Goal: Transaction & Acquisition: Book appointment/travel/reservation

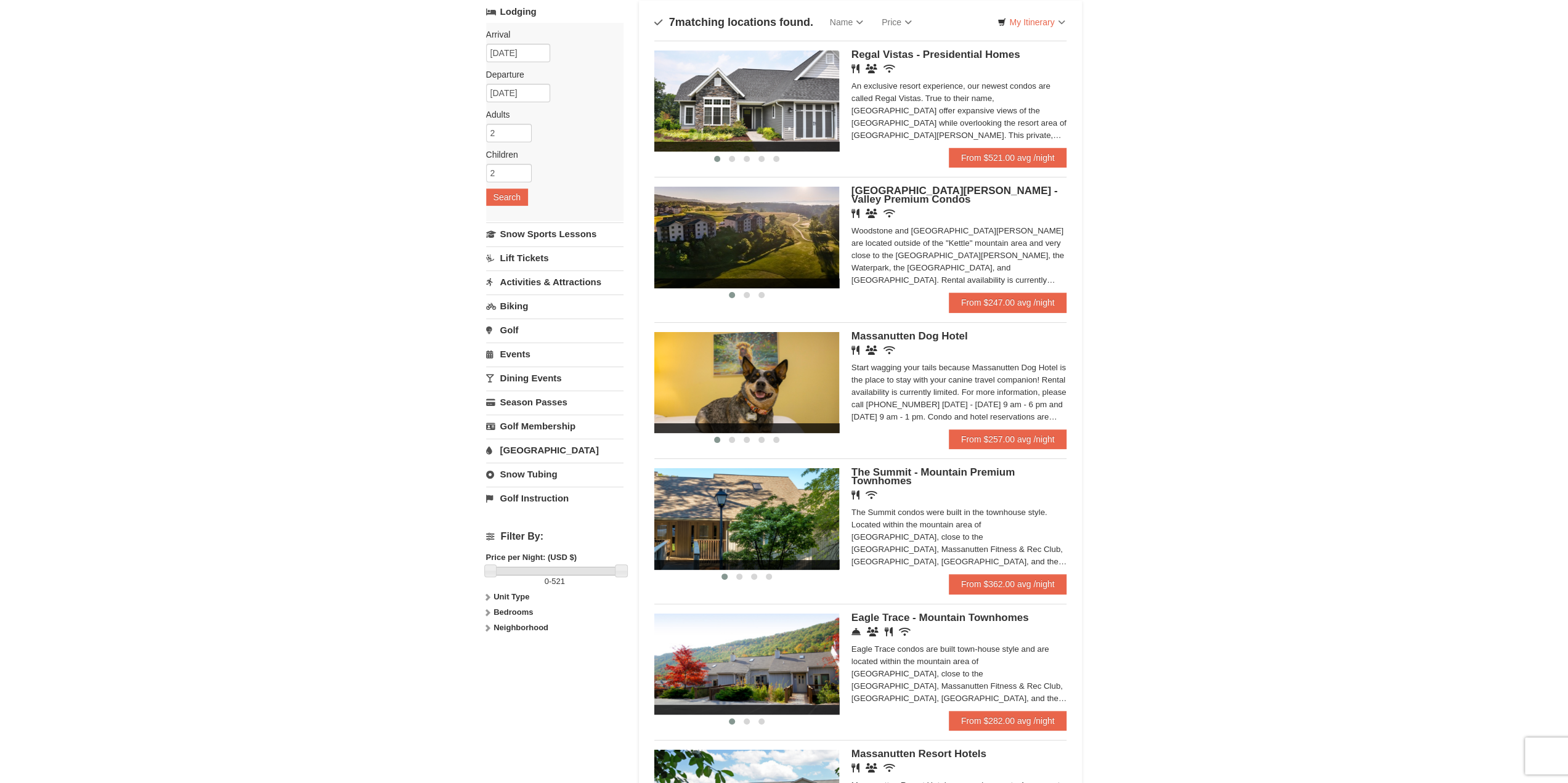
scroll to position [81, 0]
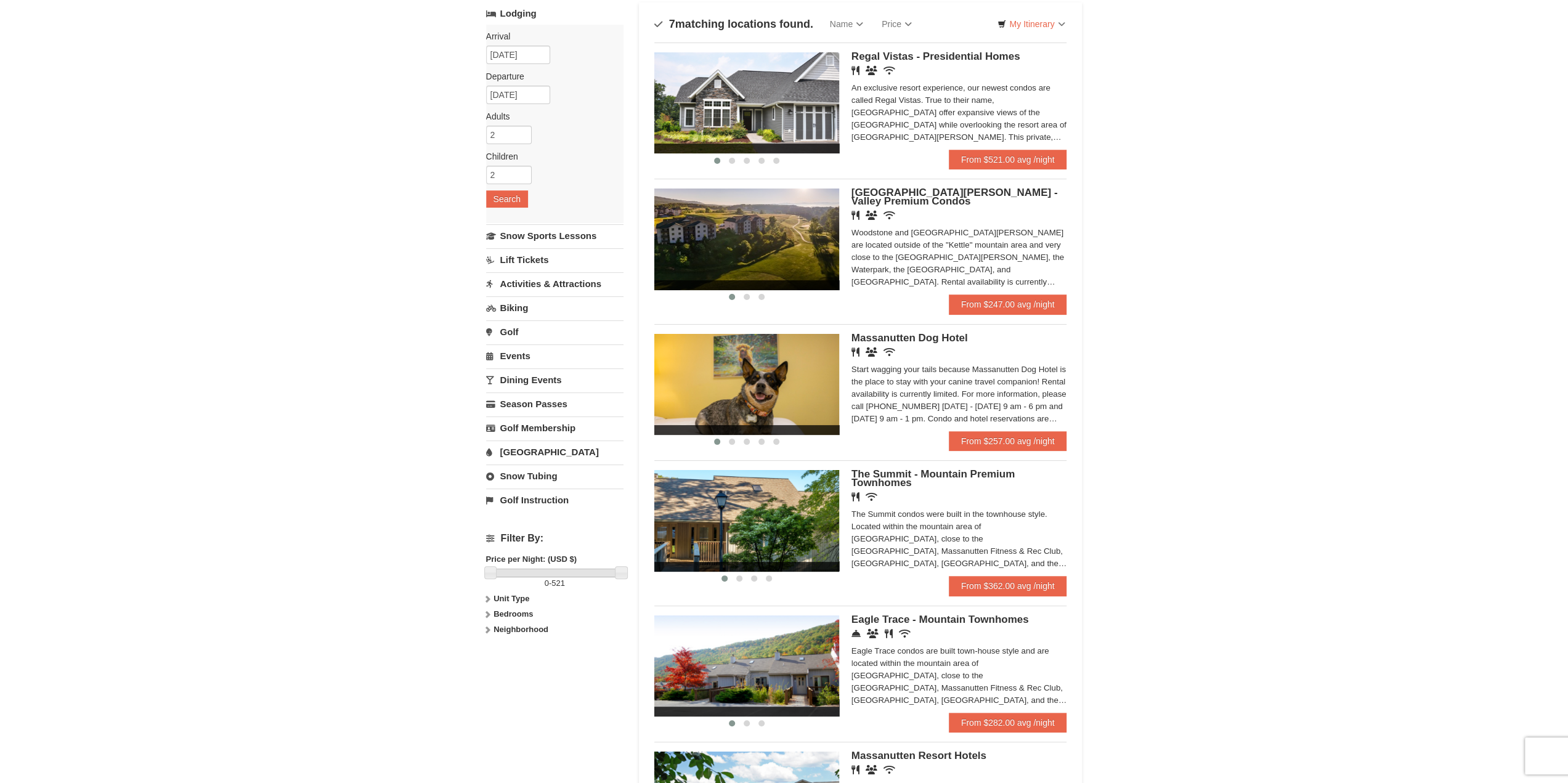
click at [799, 665] on img at bounding box center [747, 666] width 185 height 101
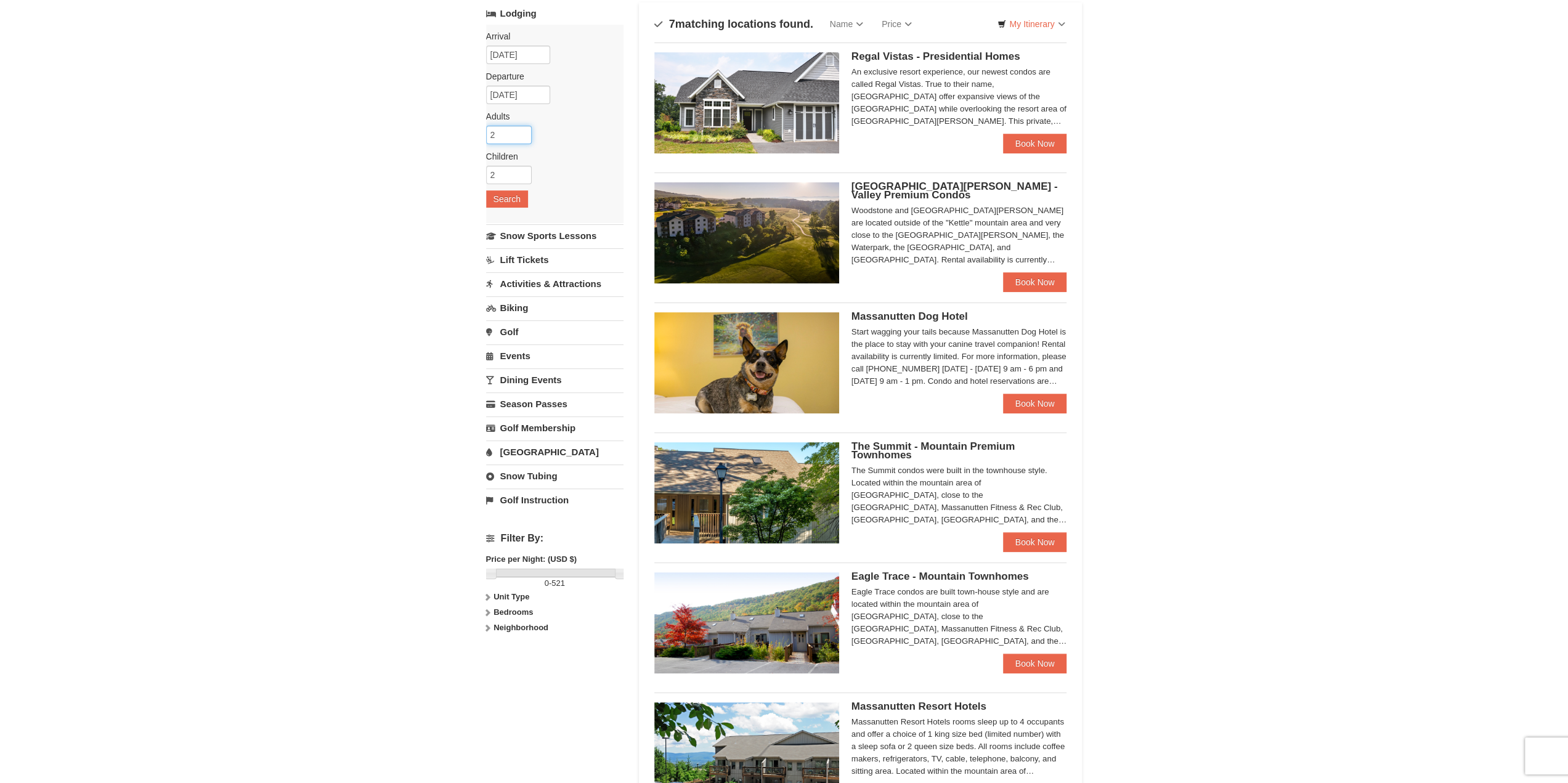
click at [501, 135] on input "2" at bounding box center [509, 135] width 45 height 19
click at [521, 131] on input "3" at bounding box center [509, 135] width 45 height 19
type input "4"
click at [521, 131] on input "4" at bounding box center [509, 135] width 45 height 19
click at [509, 196] on button "Search" at bounding box center [508, 199] width 42 height 17
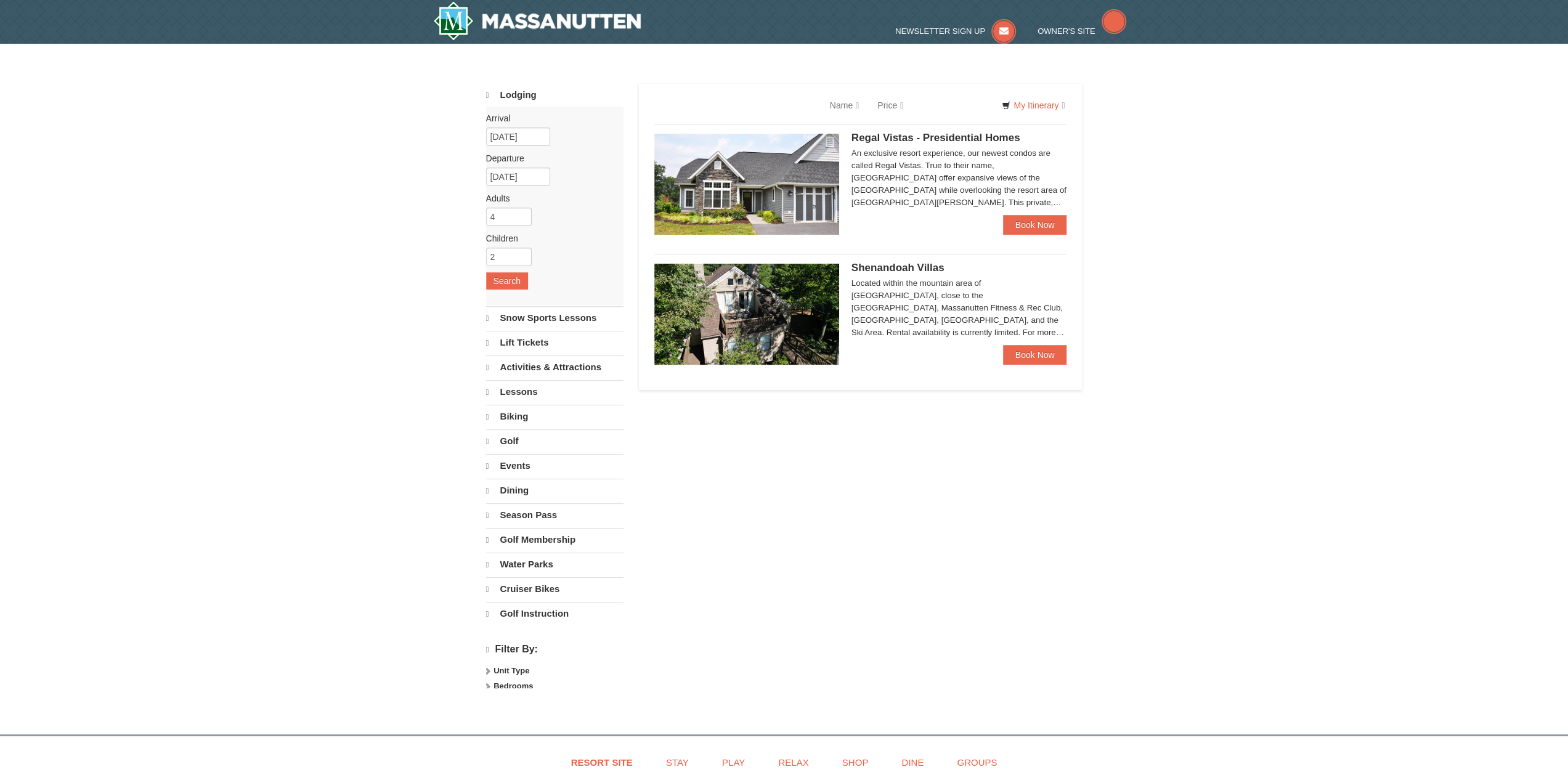
select select "10"
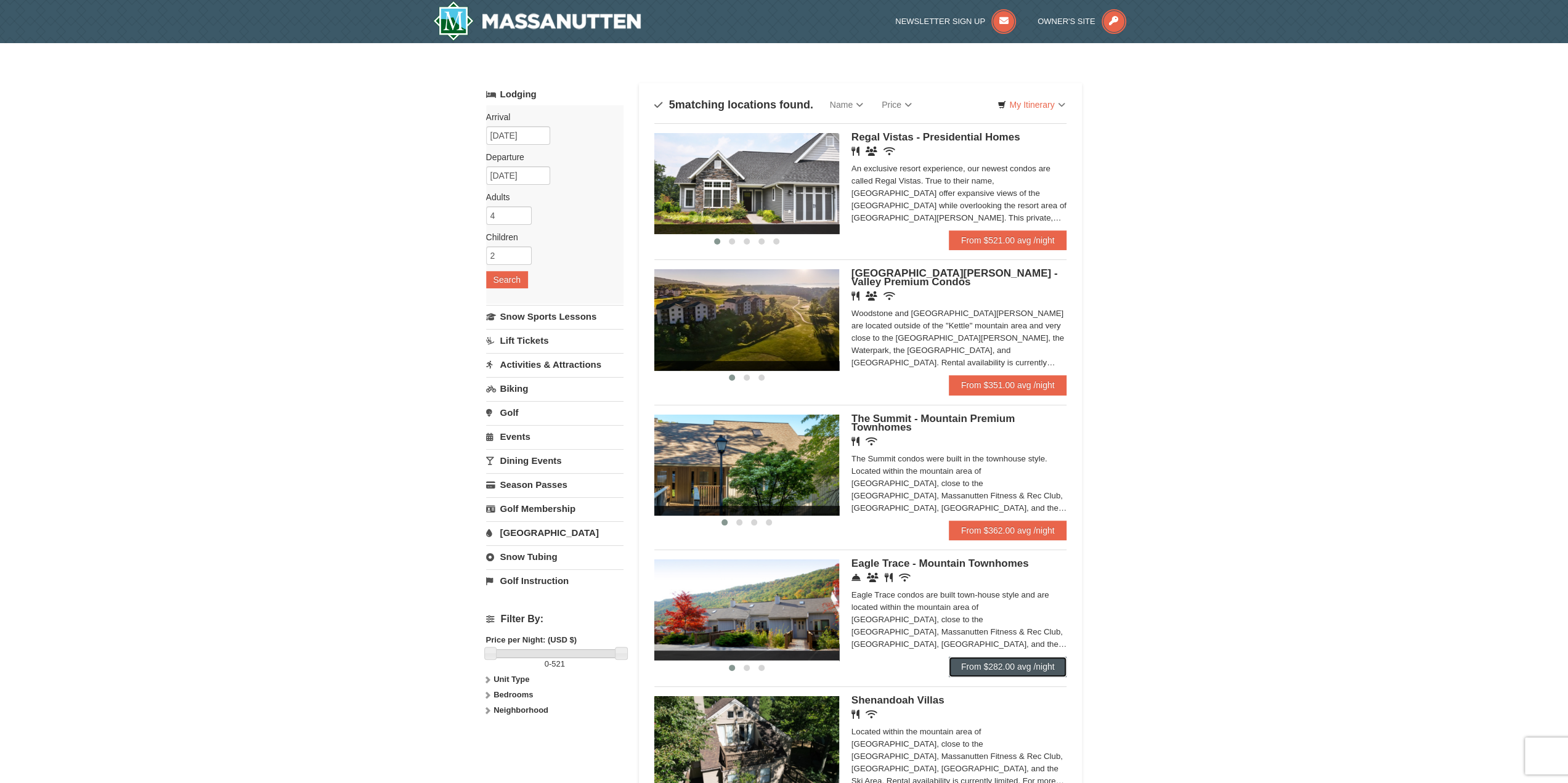
click at [997, 670] on link "From $282.00 avg /night" at bounding box center [1007, 667] width 118 height 20
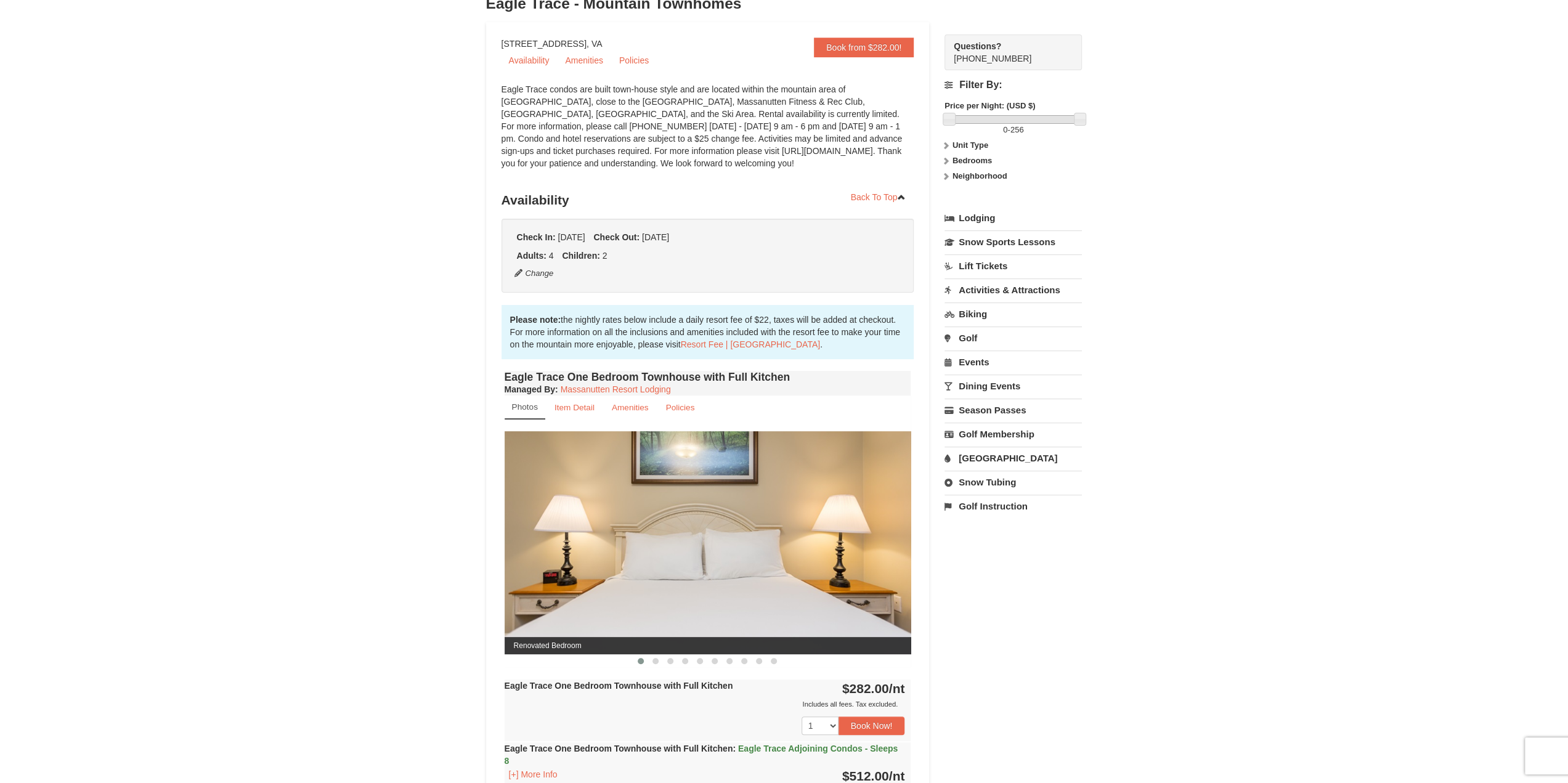
scroll to position [54, 0]
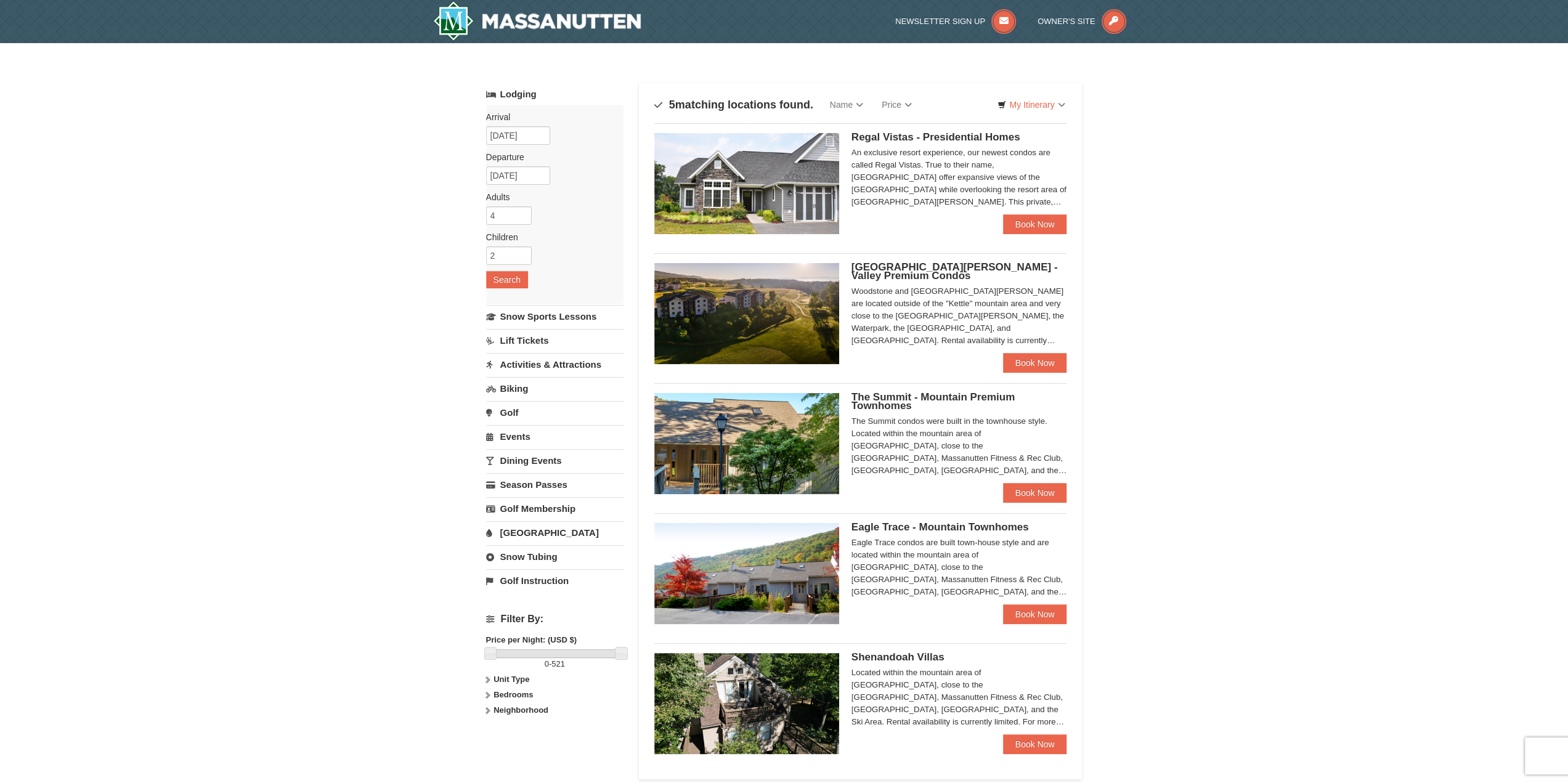
click at [982, 419] on div "The Summit condos were built in the townhouse style. Located within the mountai…" at bounding box center [959, 446] width 215 height 61
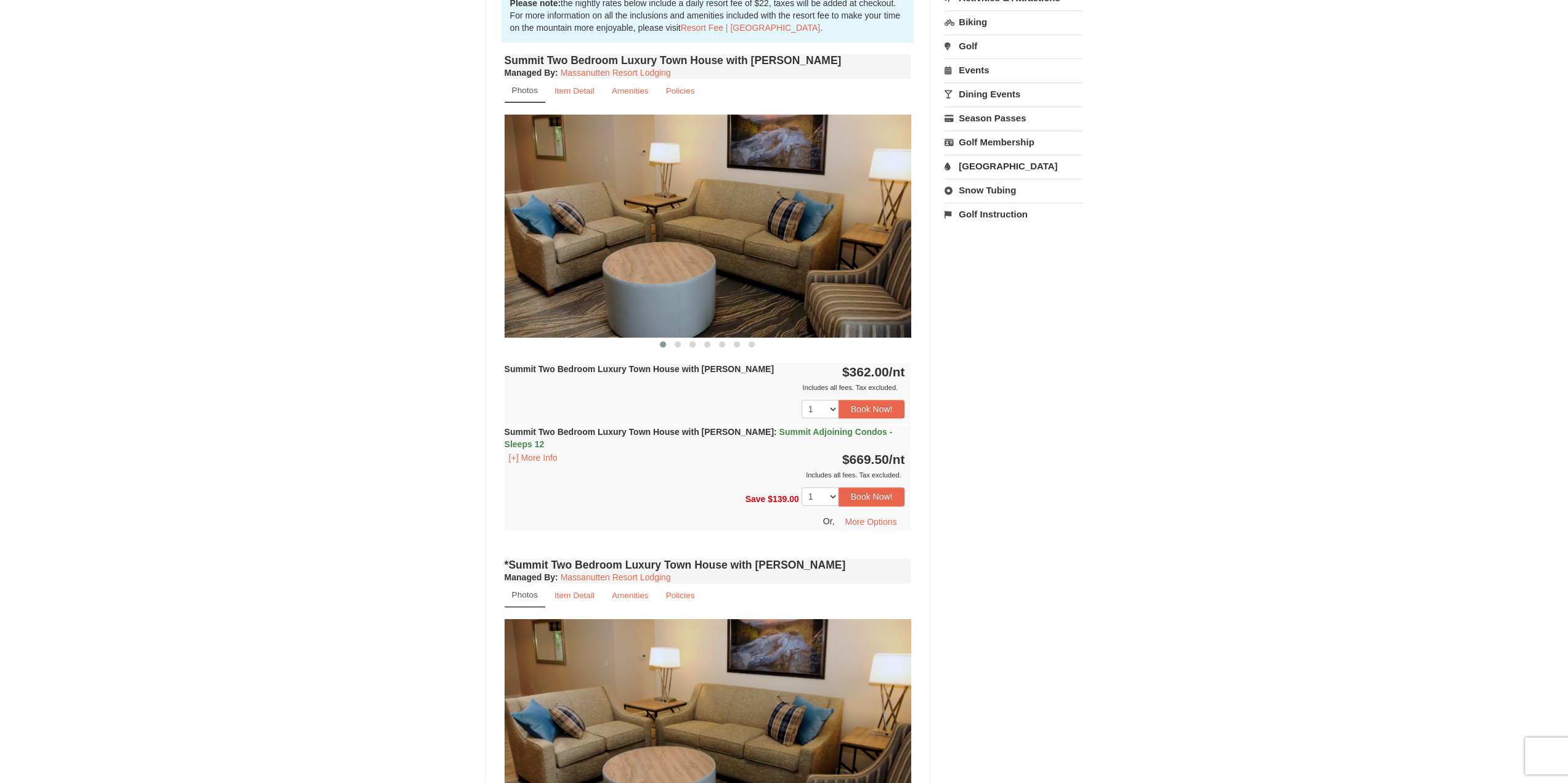
scroll to position [355, 0]
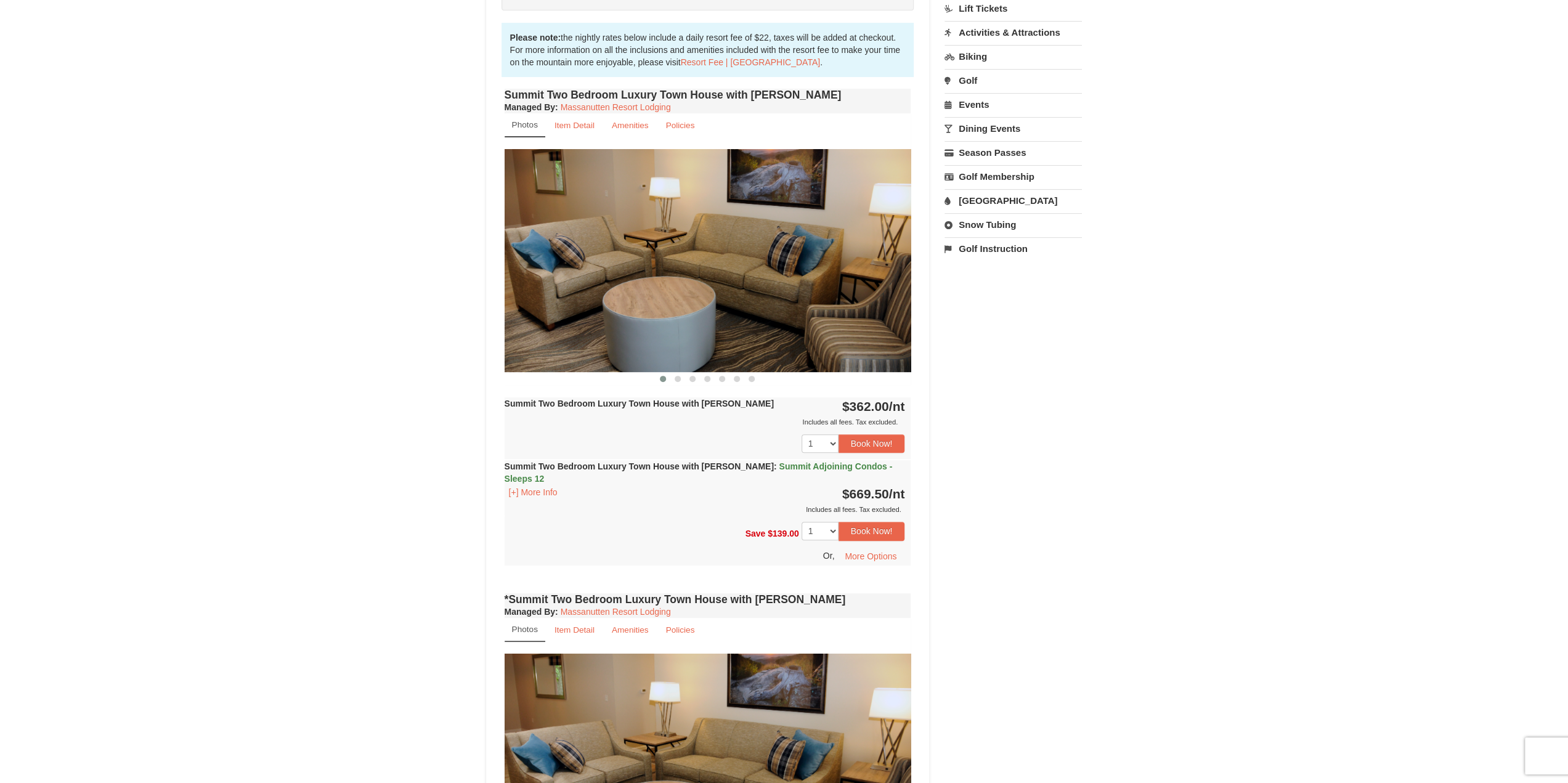
click at [800, 254] on img at bounding box center [708, 260] width 407 height 222
drag, startPoint x: 844, startPoint y: 254, endPoint x: 662, endPoint y: 254, distance: 182.0
click at [662, 254] on img at bounding box center [708, 260] width 407 height 222
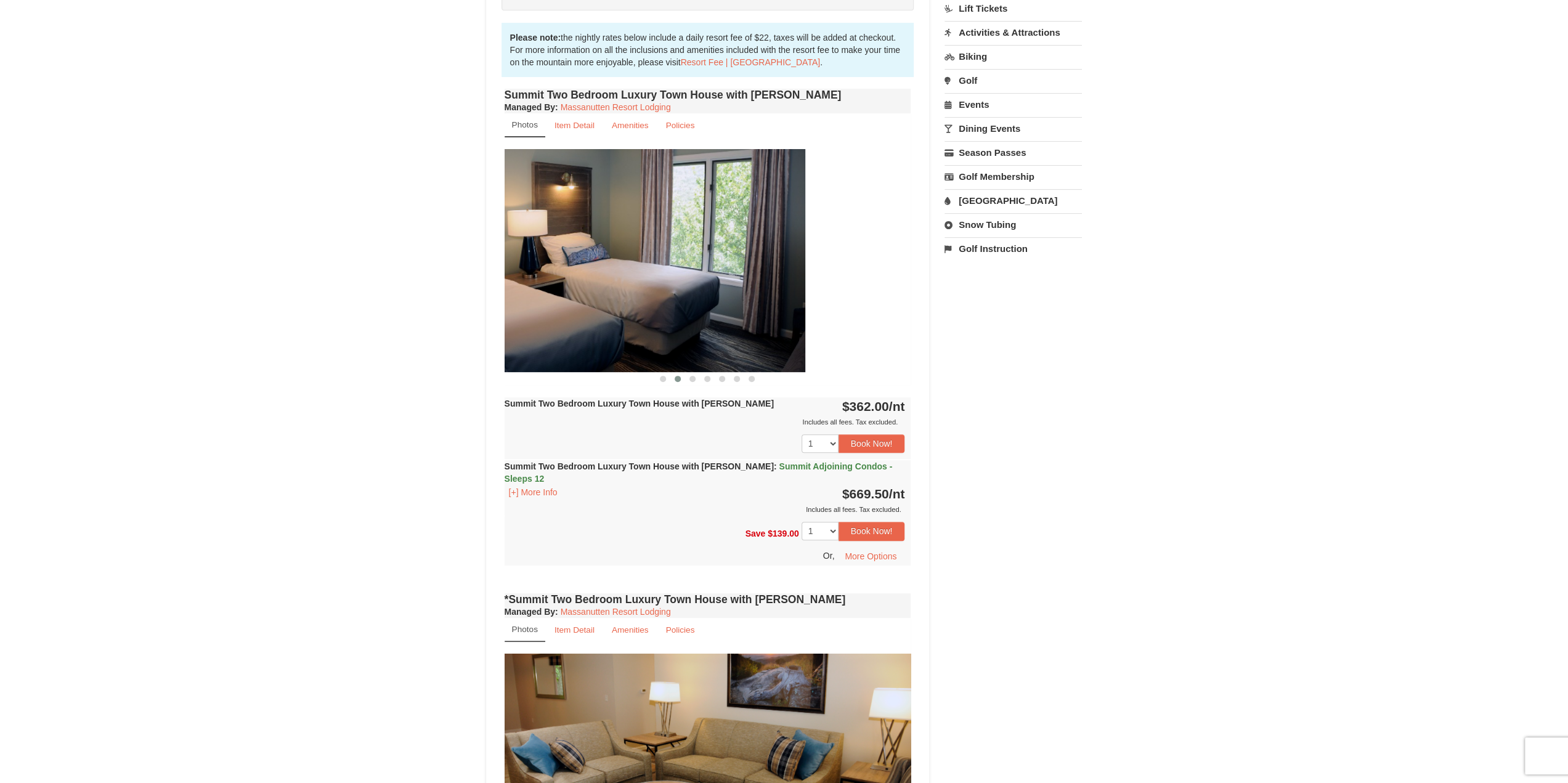
drag, startPoint x: 845, startPoint y: 240, endPoint x: 705, endPoint y: 250, distance: 140.4
click at [708, 250] on img at bounding box center [602, 260] width 407 height 222
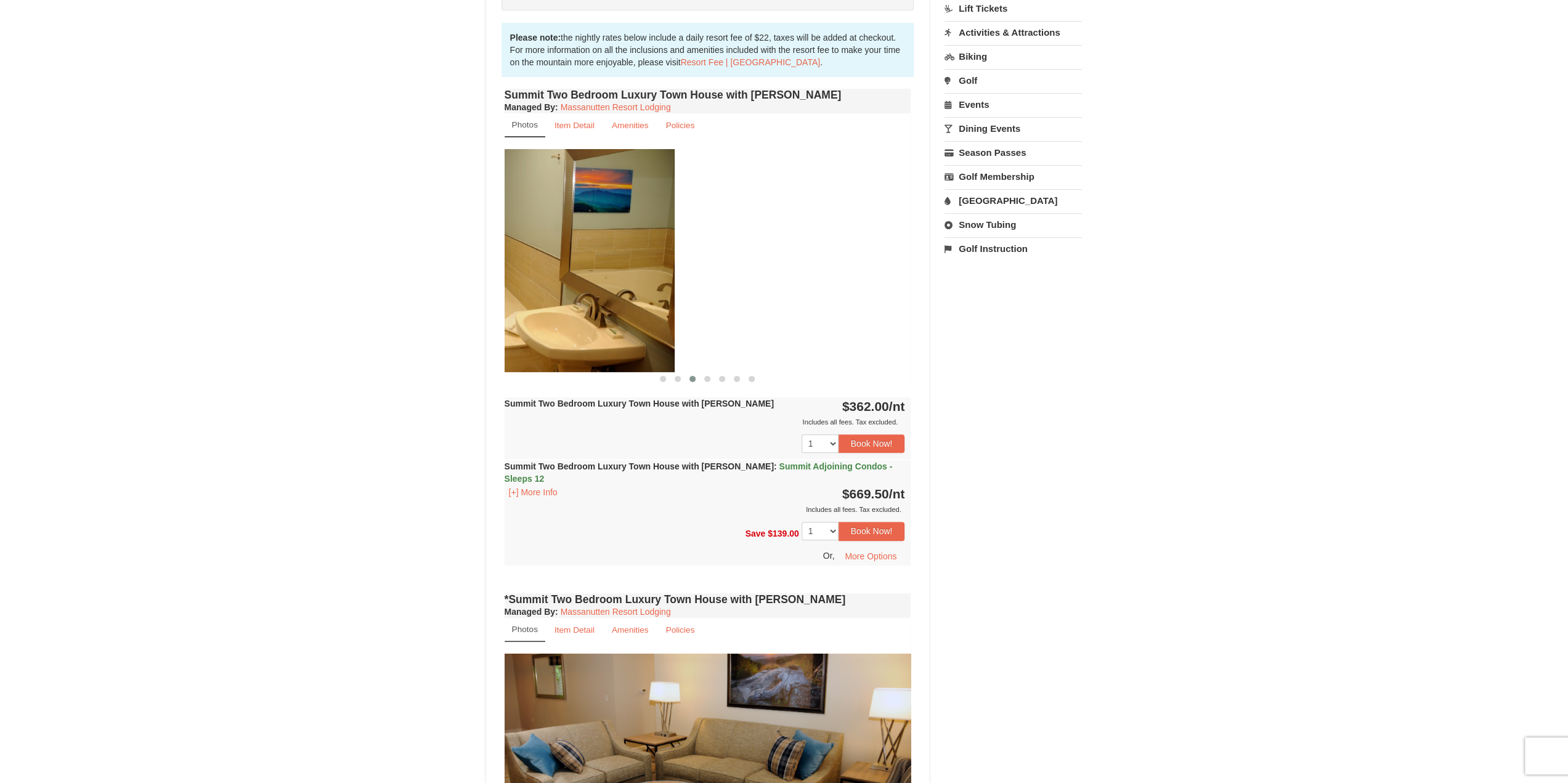
drag, startPoint x: 805, startPoint y: 205, endPoint x: 568, endPoint y: 198, distance: 237.1
click at [568, 198] on img at bounding box center [471, 260] width 407 height 222
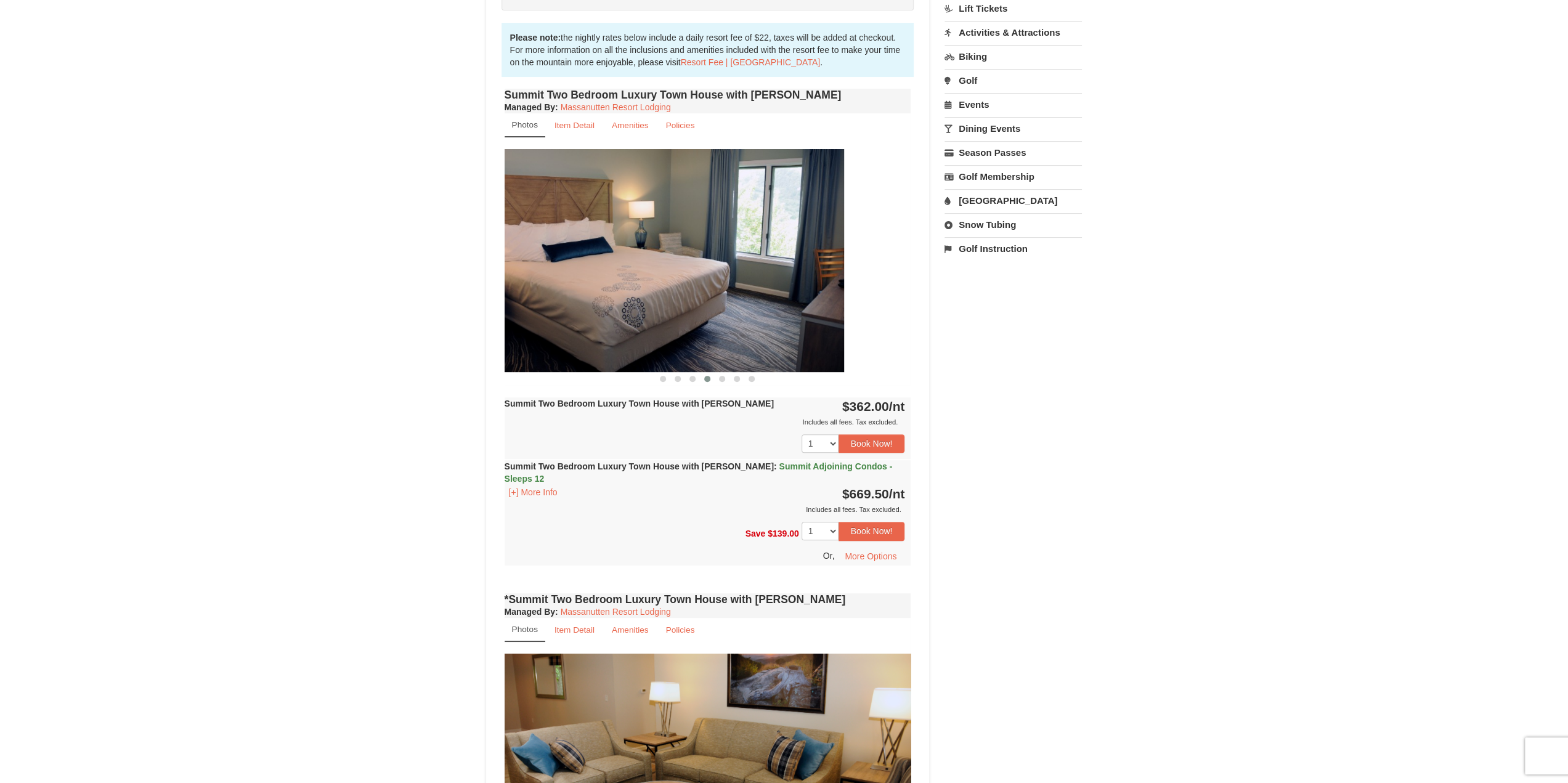
drag, startPoint x: 807, startPoint y: 219, endPoint x: 571, endPoint y: 229, distance: 236.2
click at [571, 228] on img at bounding box center [640, 260] width 407 height 222
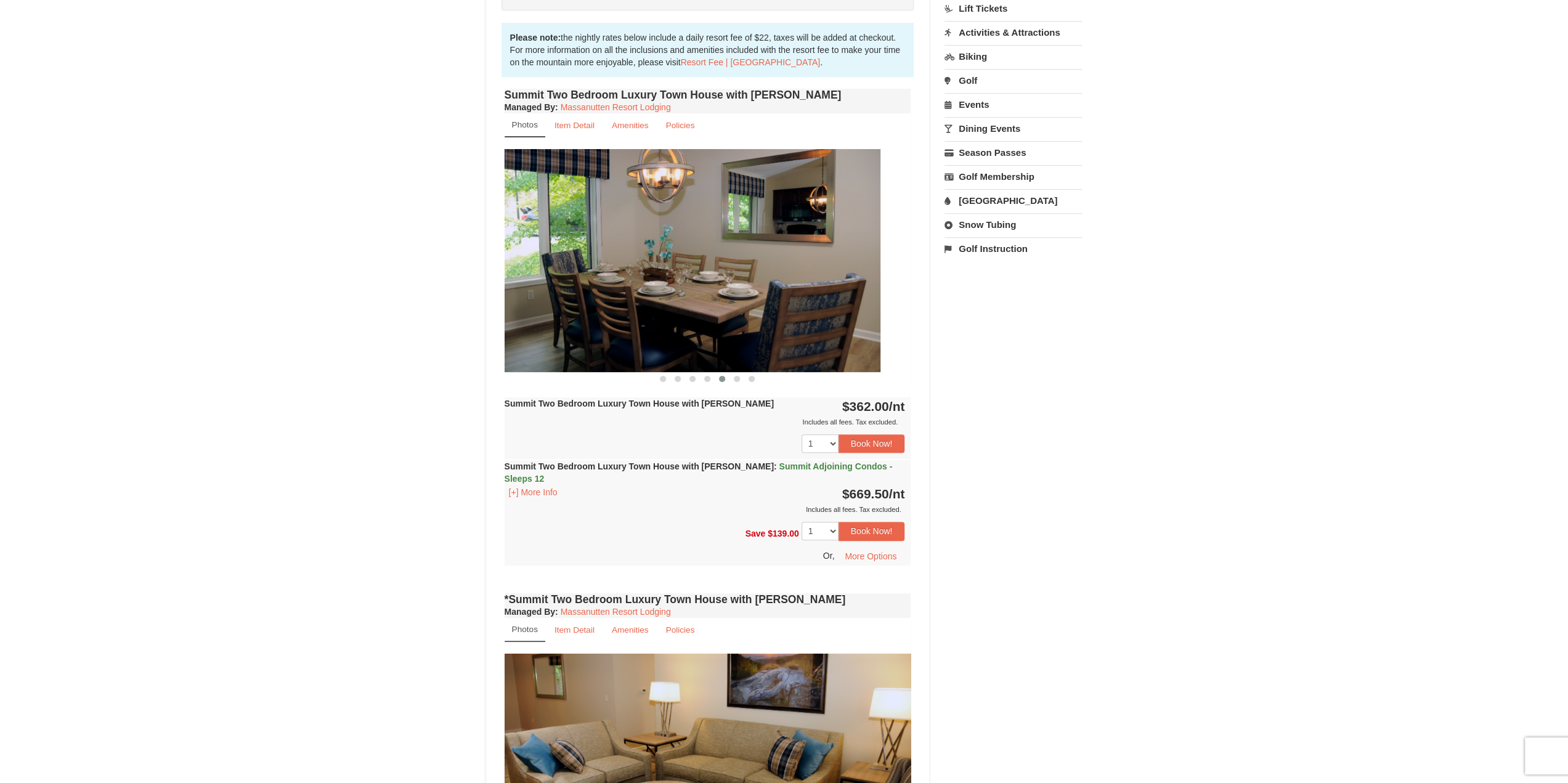
drag, startPoint x: 740, startPoint y: 235, endPoint x: 573, endPoint y: 249, distance: 167.6
click at [578, 249] on img at bounding box center [677, 260] width 407 height 222
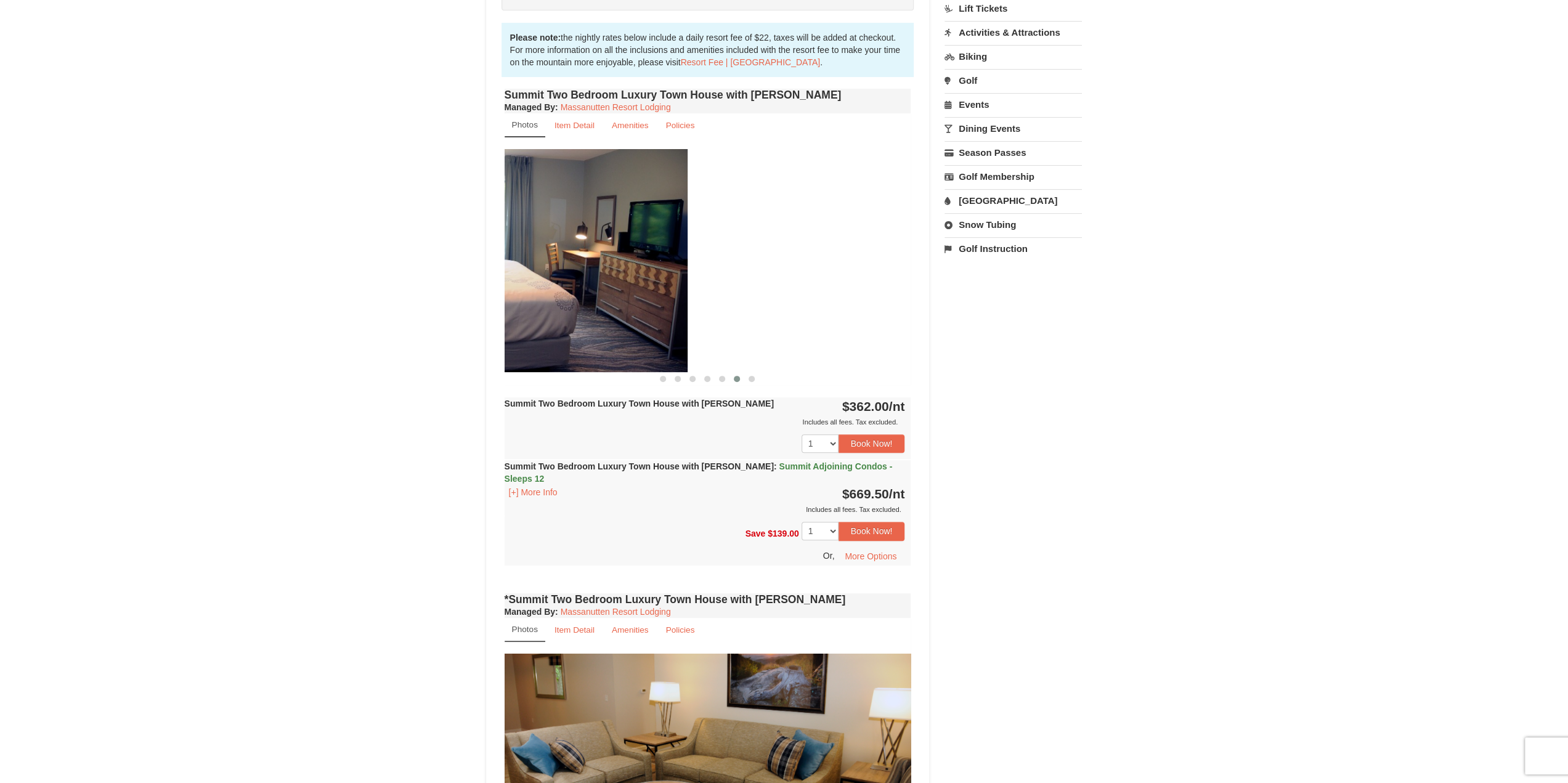
drag, startPoint x: 688, startPoint y: 234, endPoint x: 551, endPoint y: 240, distance: 137.1
click at [551, 240] on img at bounding box center [485, 260] width 407 height 222
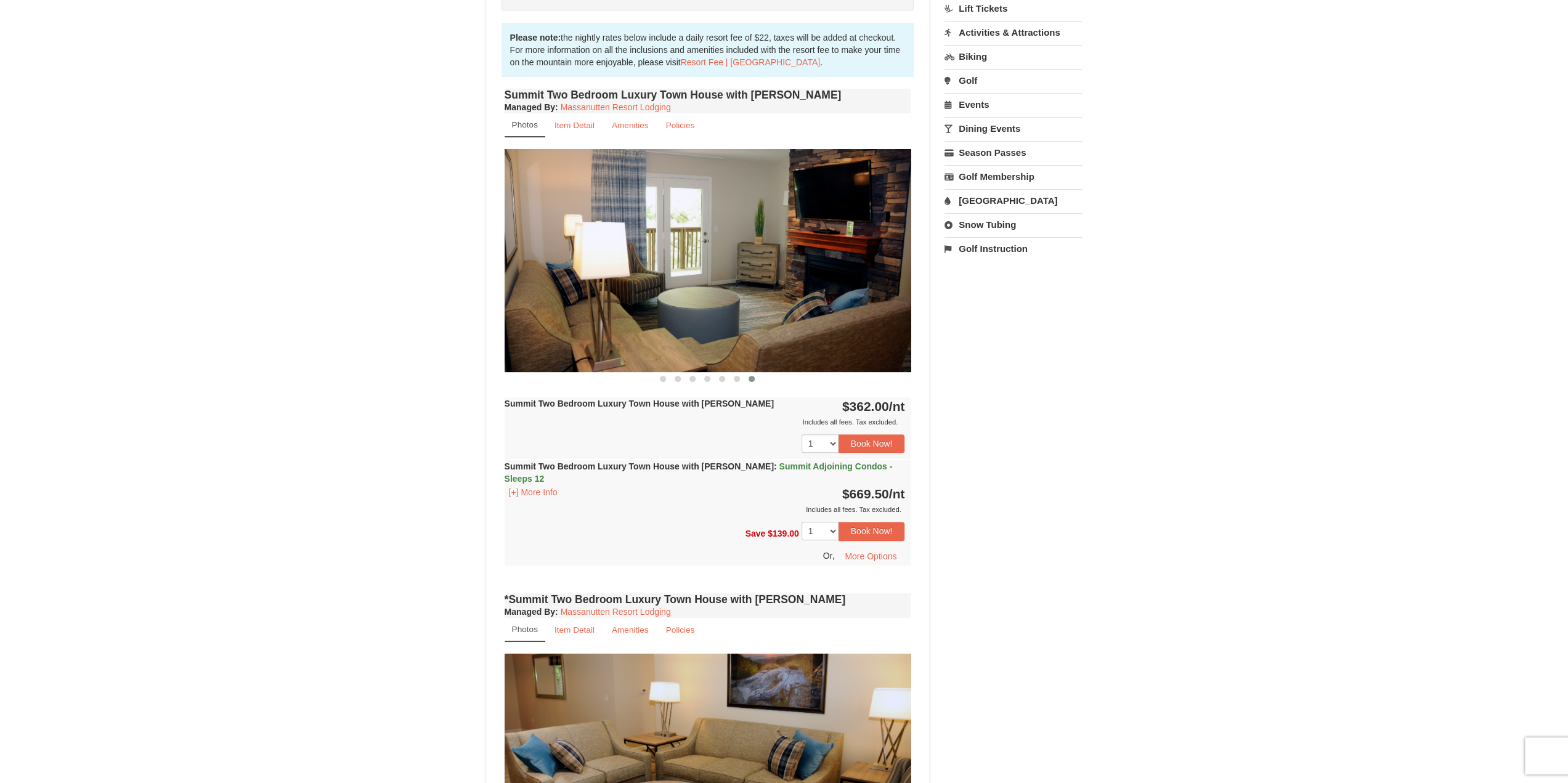
drag, startPoint x: 784, startPoint y: 230, endPoint x: 473, endPoint y: 240, distance: 311.2
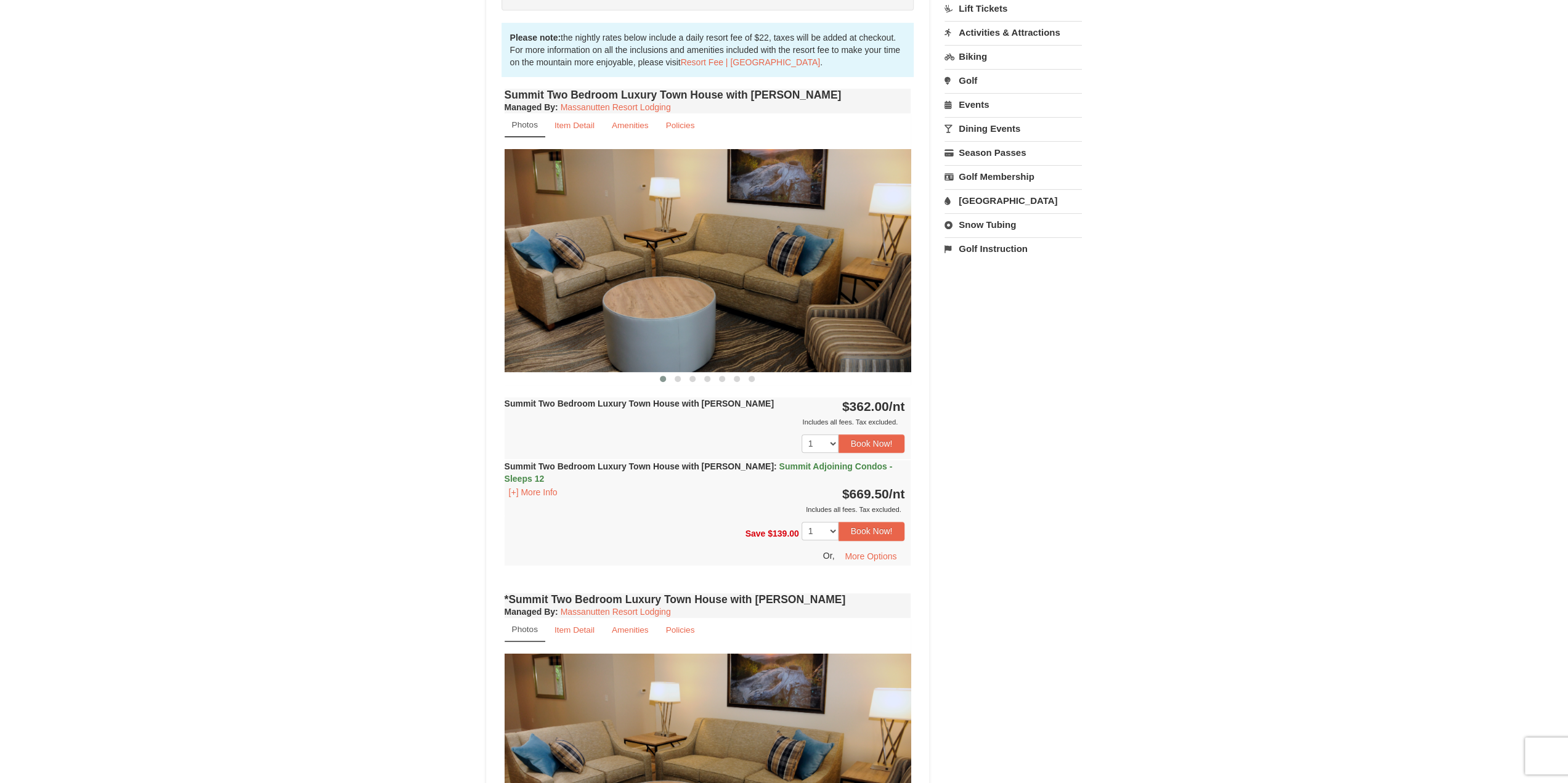
drag, startPoint x: 657, startPoint y: 245, endPoint x: 417, endPoint y: 251, distance: 240.1
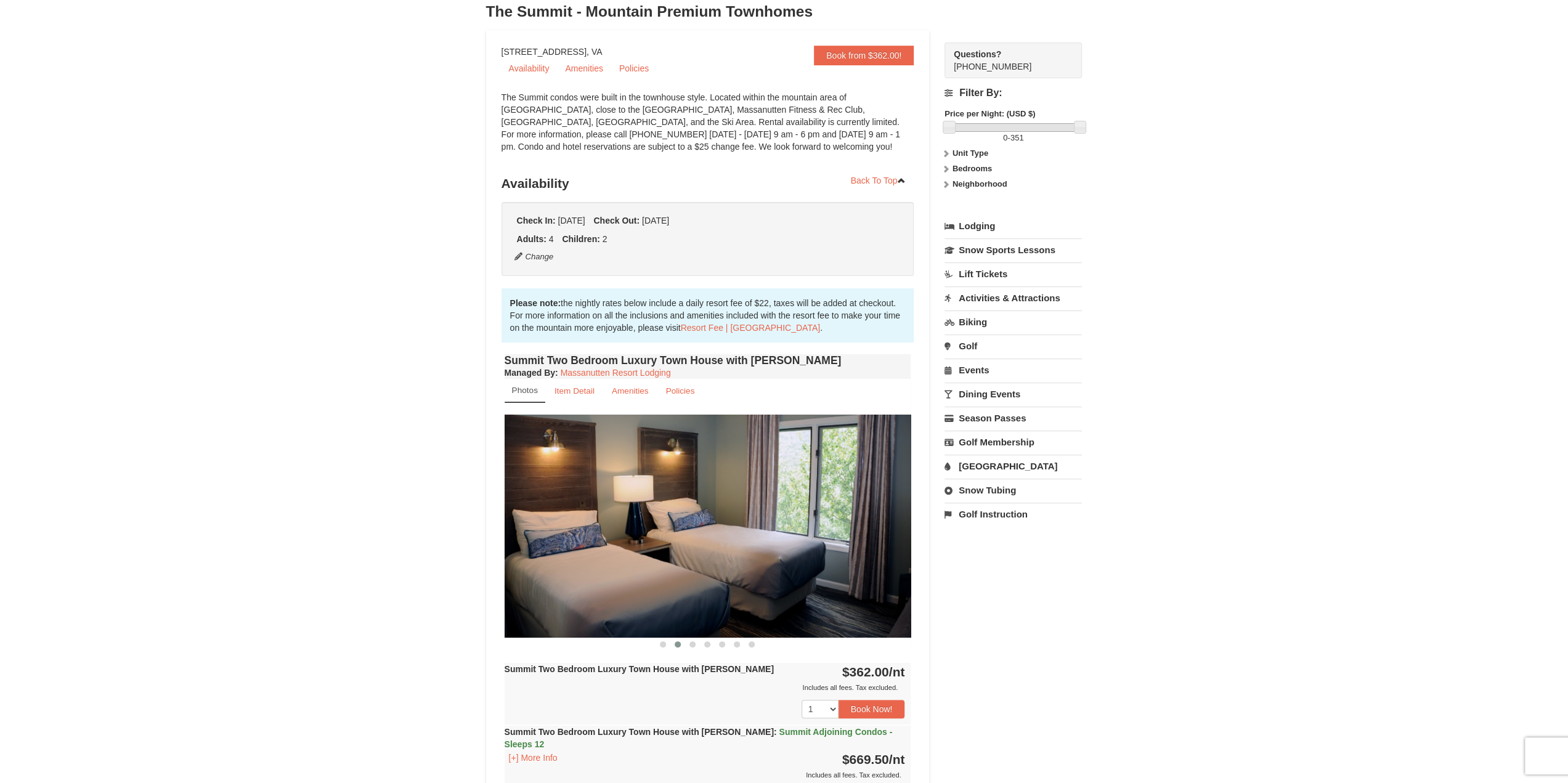
scroll to position [0, 0]
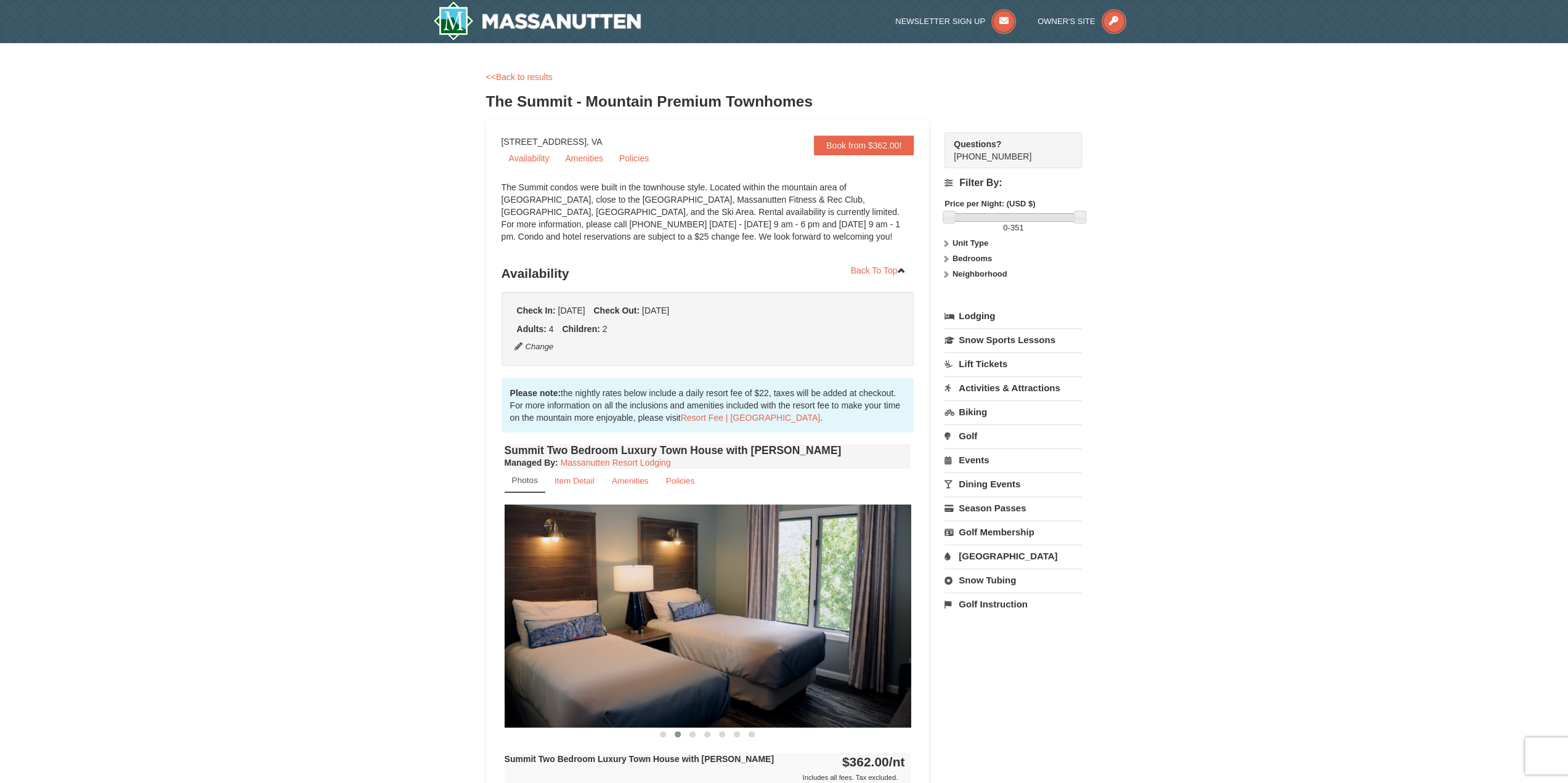
click at [967, 557] on link "[GEOGRAPHIC_DATA]" at bounding box center [1013, 556] width 137 height 23
click at [528, 83] on div "<<Back to results The Summit - Mountain Premium Townhomes" at bounding box center [784, 95] width 596 height 49
click at [526, 74] on link "<<Back to results" at bounding box center [520, 77] width 66 height 10
